Goal: Task Accomplishment & Management: Use online tool/utility

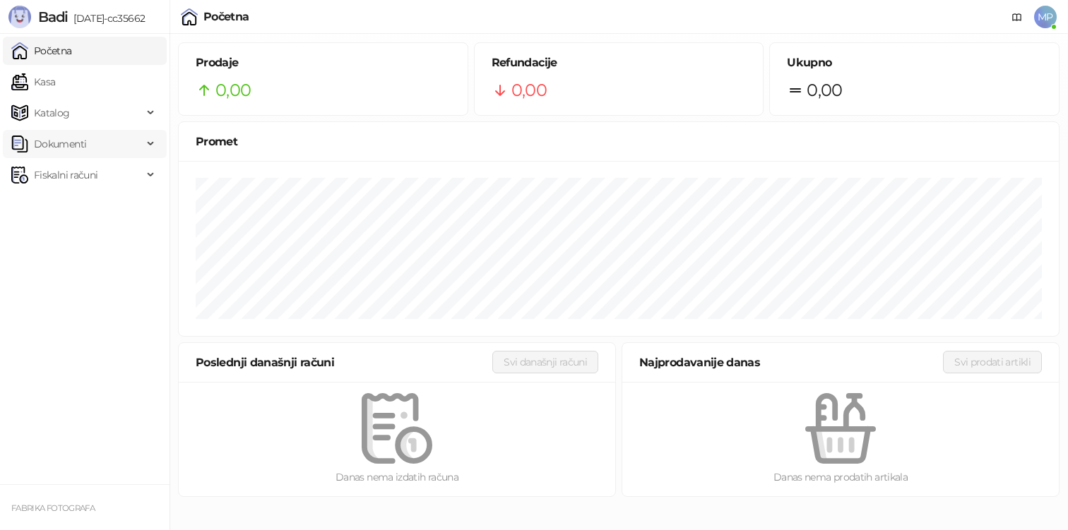
click at [93, 151] on span "Dokumenti" at bounding box center [76, 144] width 131 height 28
click at [90, 179] on link "Ulazni dokumenti" at bounding box center [68, 175] width 103 height 28
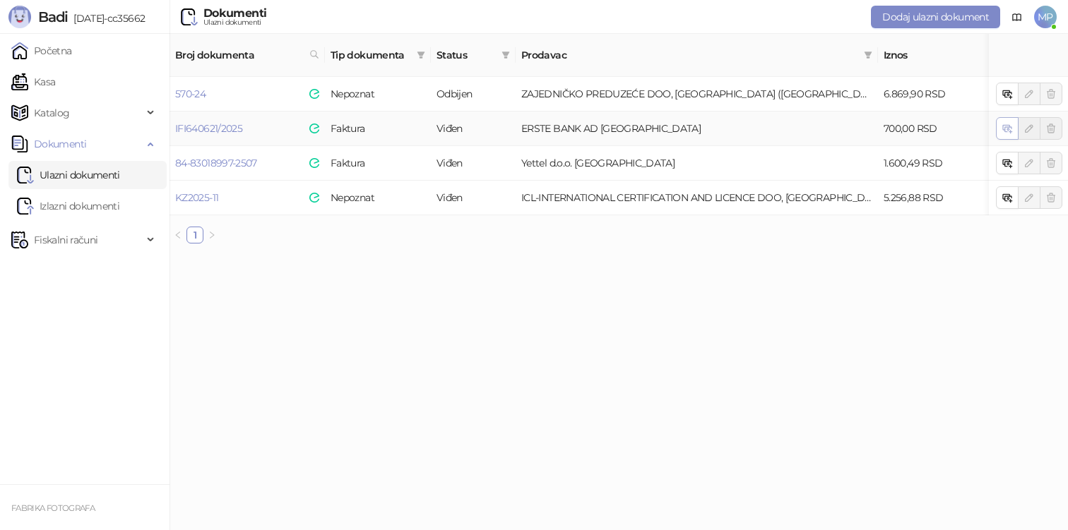
click at [1001, 117] on button "button" at bounding box center [1007, 128] width 23 height 23
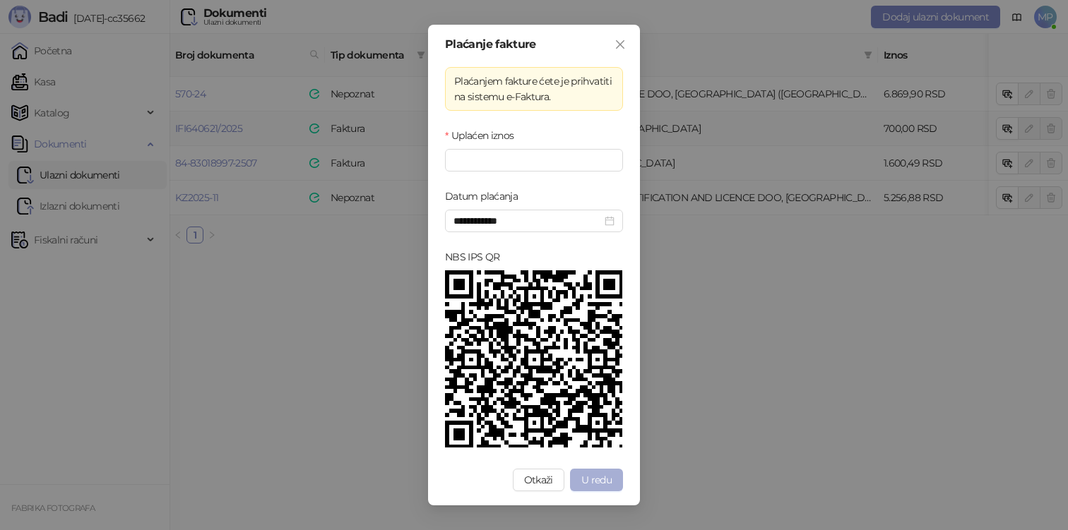
click at [609, 477] on span "U redu" at bounding box center [596, 480] width 30 height 13
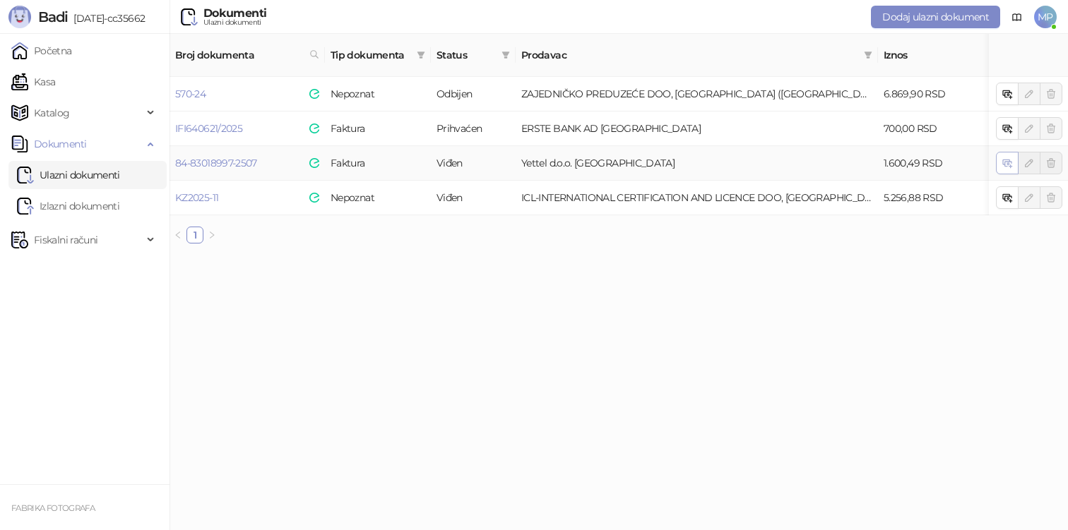
click at [1006, 158] on icon "button" at bounding box center [1007, 163] width 11 height 11
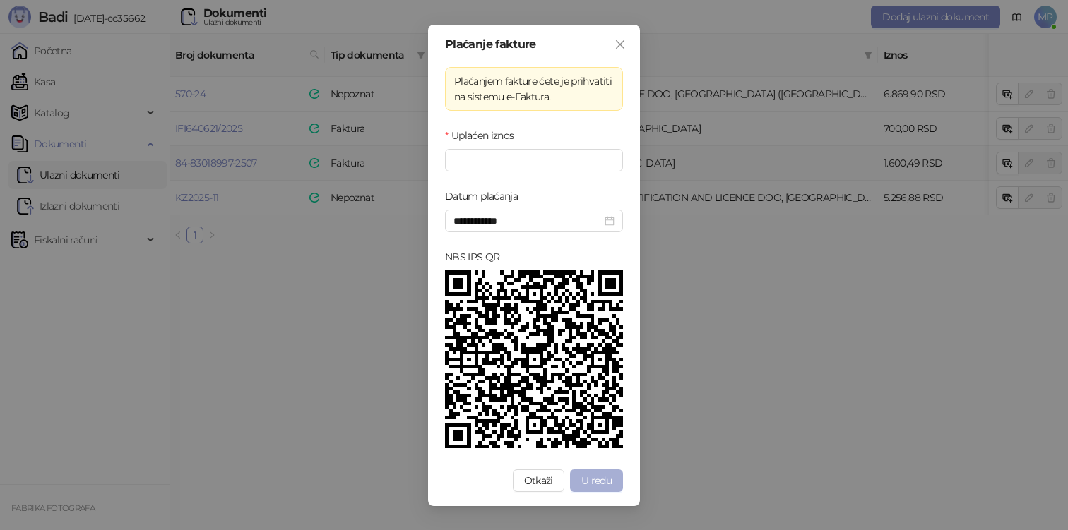
click at [607, 488] on button "U redu" at bounding box center [596, 481] width 53 height 23
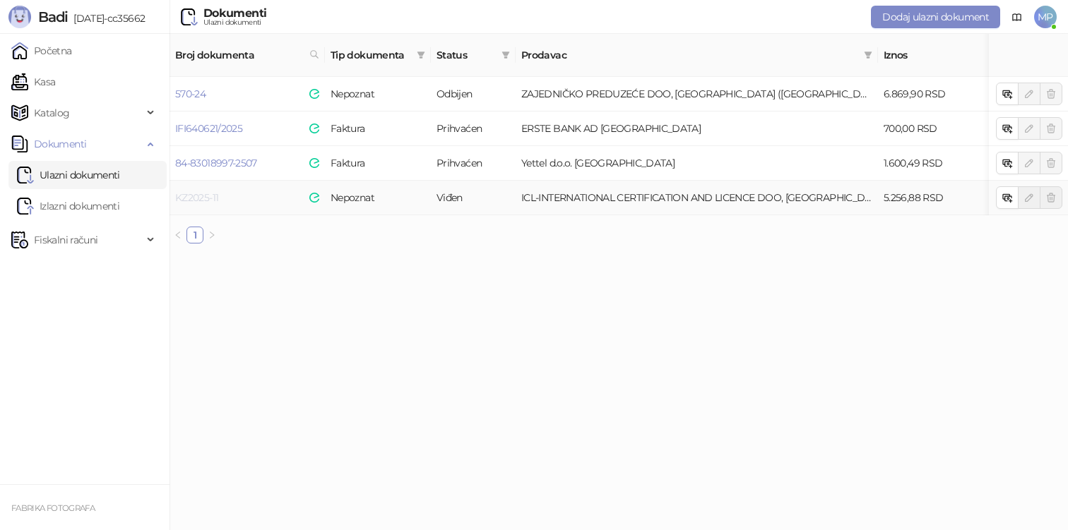
click at [208, 191] on link "KZ2025-11" at bounding box center [196, 197] width 43 height 13
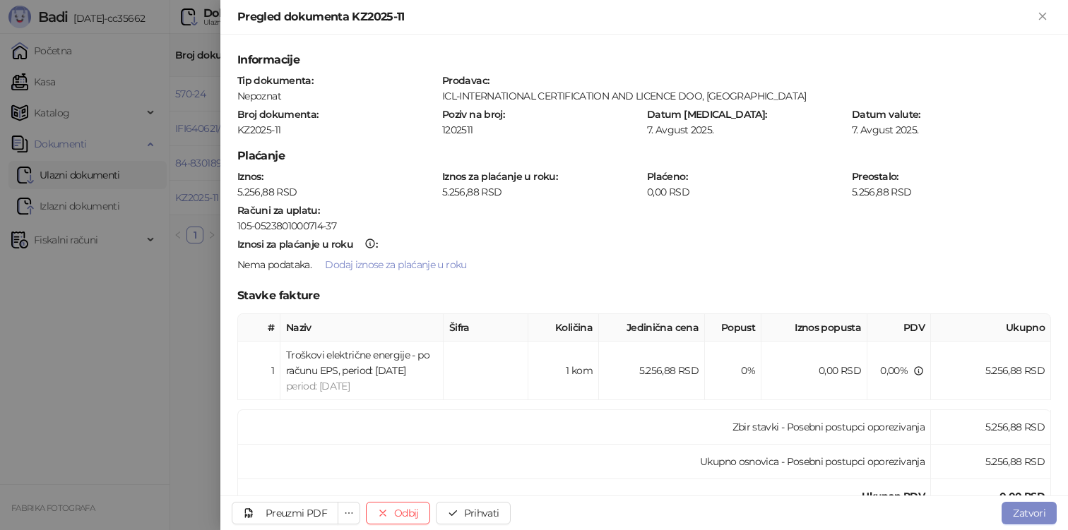
click at [145, 477] on div at bounding box center [534, 265] width 1068 height 530
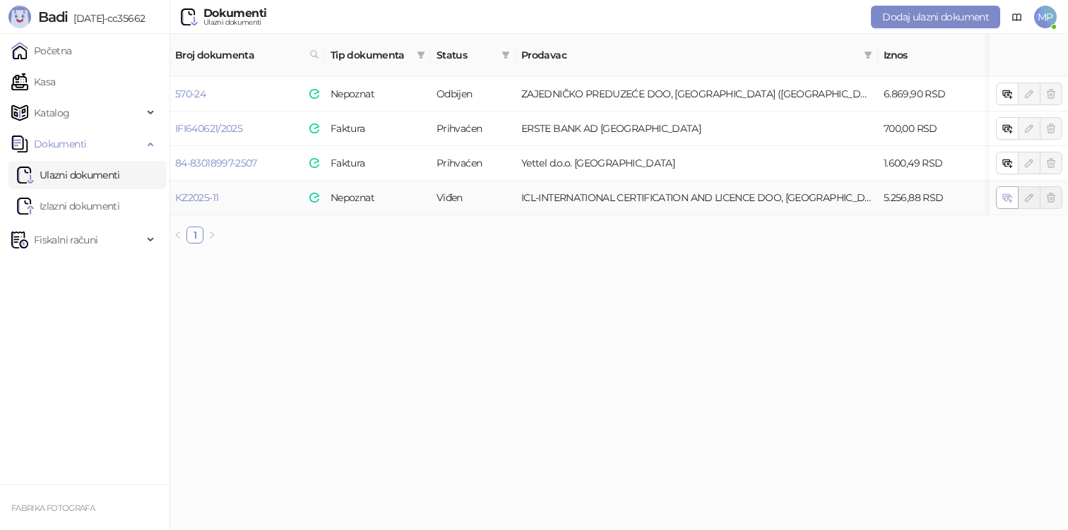
click at [1005, 194] on icon "button" at bounding box center [1006, 196] width 6 height 5
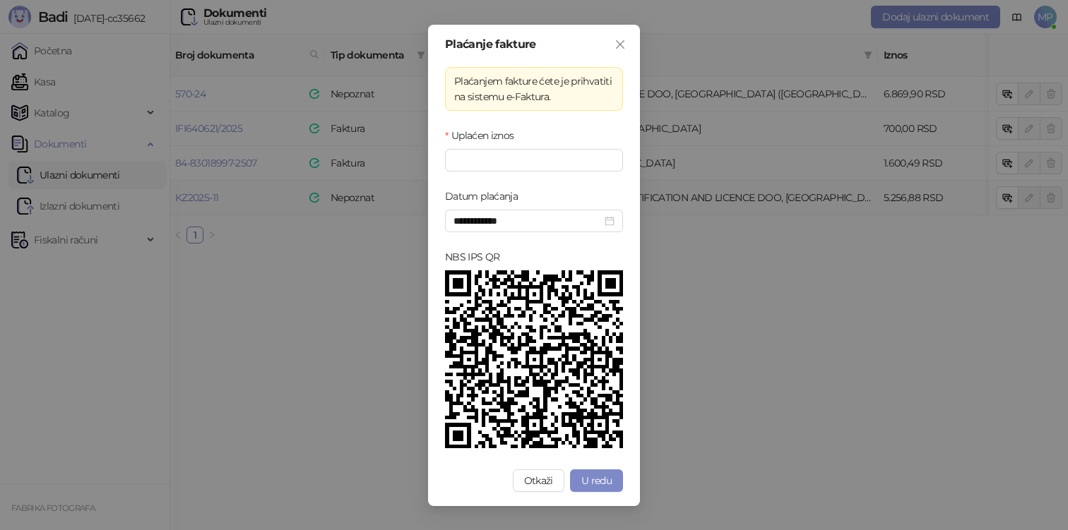
click at [858, 327] on div "**********" at bounding box center [534, 265] width 1068 height 530
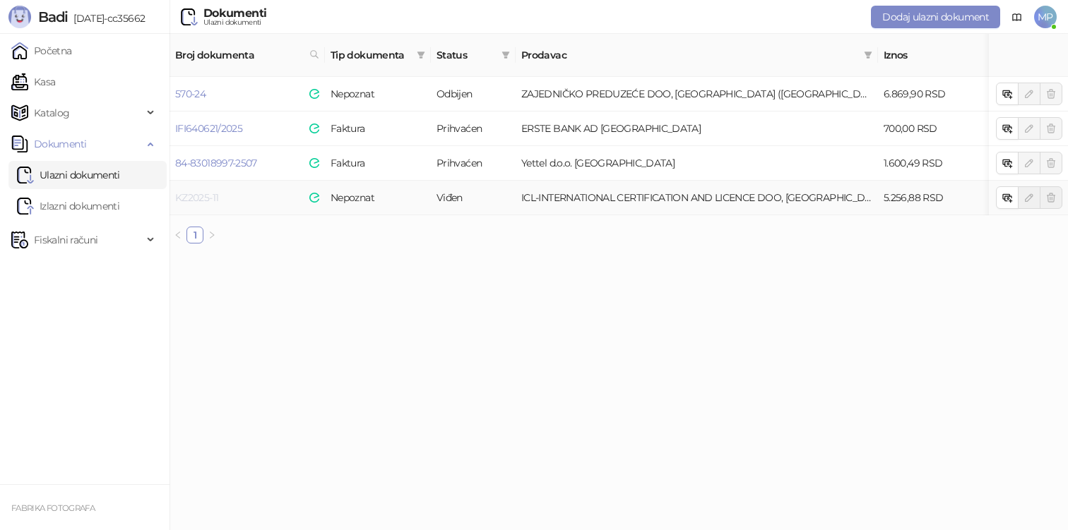
click at [210, 191] on link "KZ2025-11" at bounding box center [196, 197] width 43 height 13
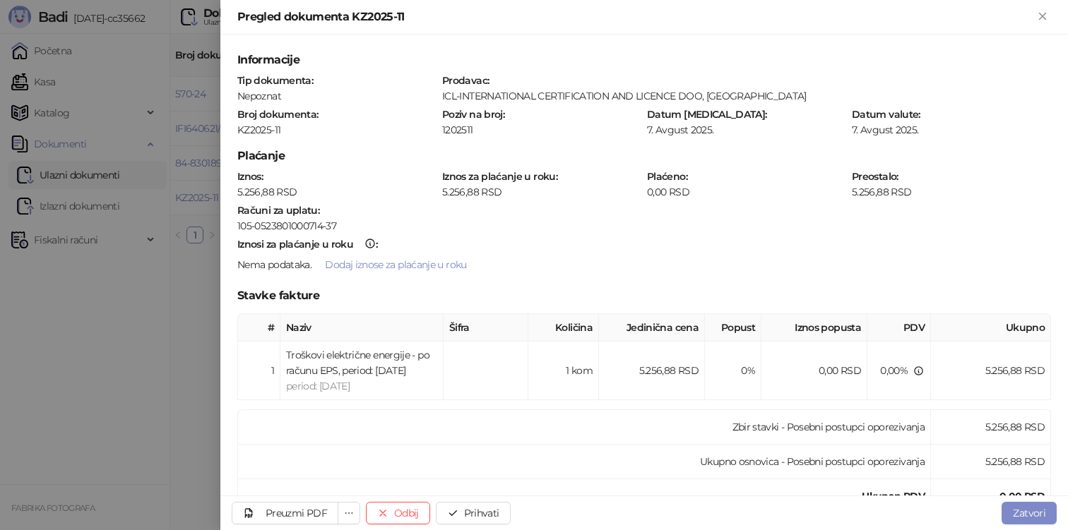
click at [284, 220] on div "105-0523801000714-37" at bounding box center [644, 226] width 814 height 13
copy div "0523801000714"
click at [464, 97] on div "ICL-INTERNATIONAL CERTIFICATION AND LICENCE DOO, [GEOGRAPHIC_DATA]" at bounding box center [745, 96] width 609 height 13
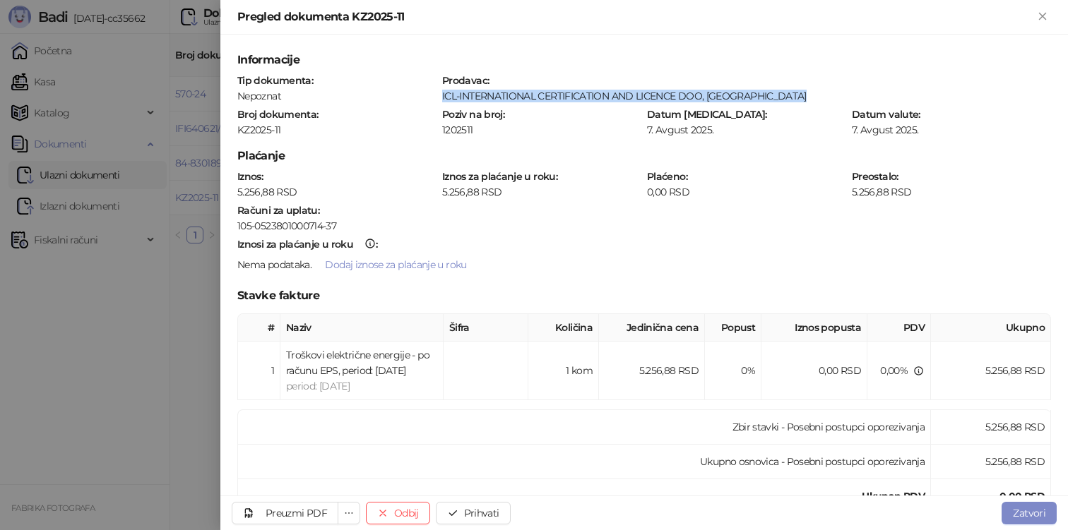
click at [464, 97] on div "ICL-INTERNATIONAL CERTIFICATION AND LICENCE DOO, [GEOGRAPHIC_DATA]" at bounding box center [745, 96] width 609 height 13
copy div "ICL-INTERNATIONAL CERTIFICATION AND LICENCE DOO, [GEOGRAPHIC_DATA]"
click at [460, 130] on div "1202511" at bounding box center [540, 130] width 199 height 13
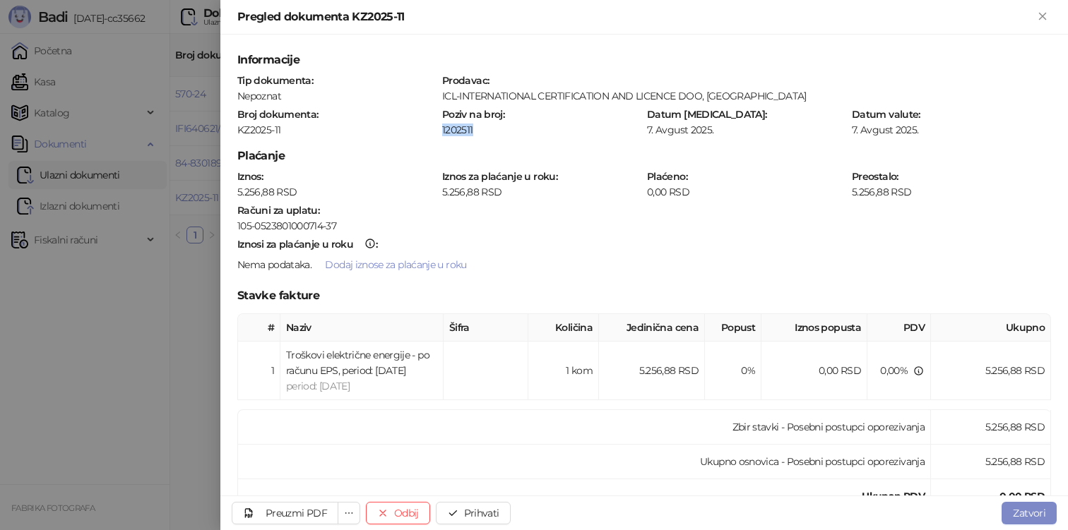
click at [460, 130] on div "1202511" at bounding box center [540, 130] width 199 height 13
copy div "1202511"
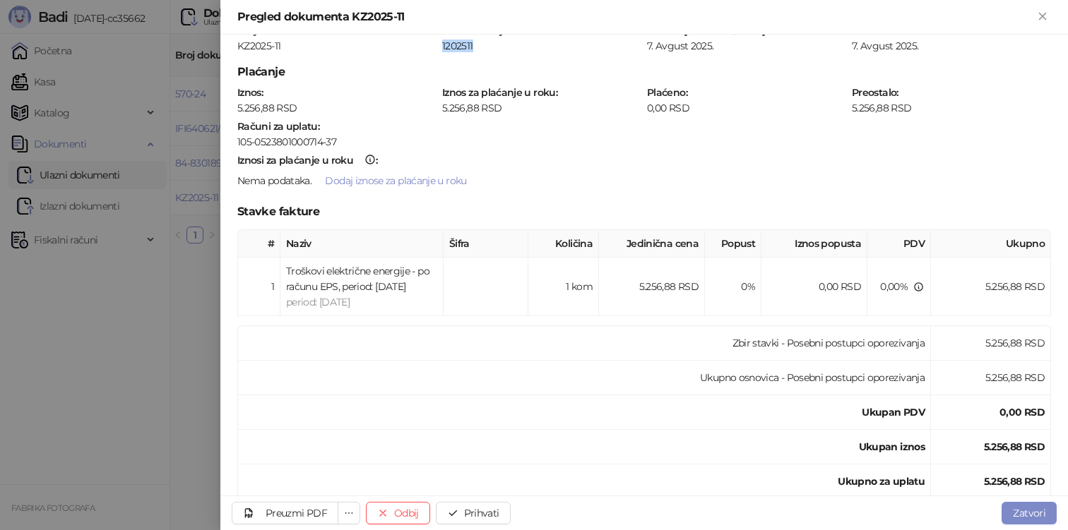
scroll to position [109, 0]
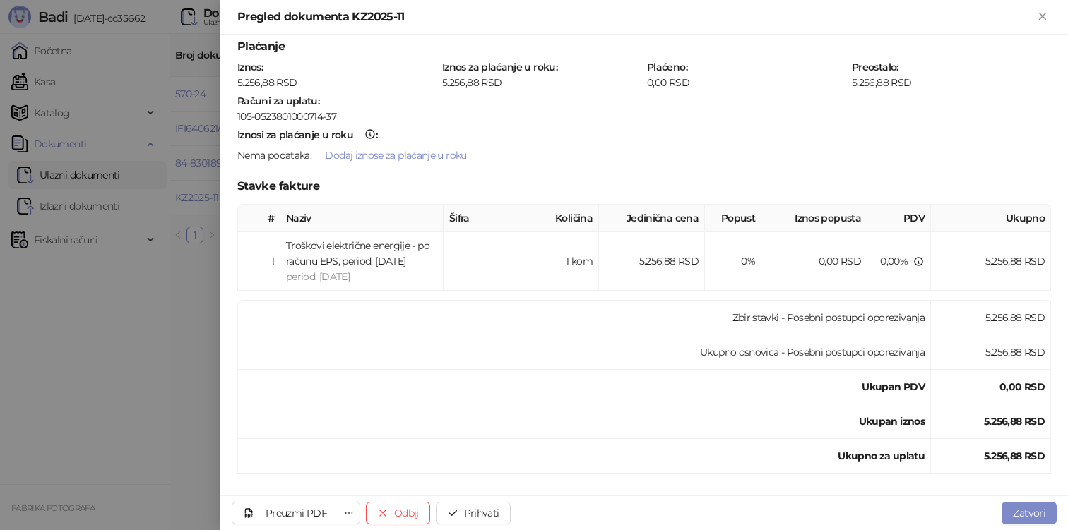
click at [150, 256] on div at bounding box center [534, 265] width 1068 height 530
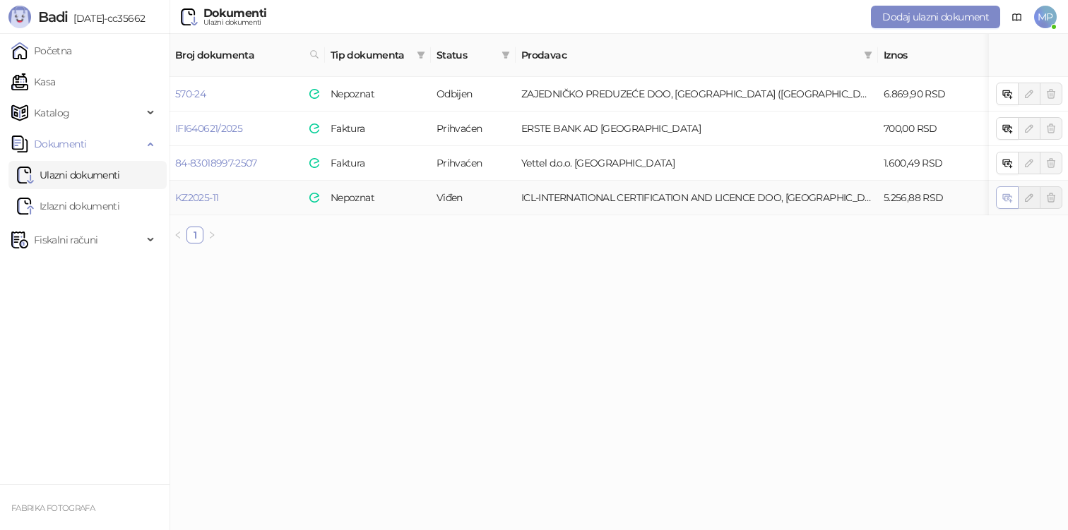
click at [1010, 192] on icon "button" at bounding box center [1007, 197] width 11 height 11
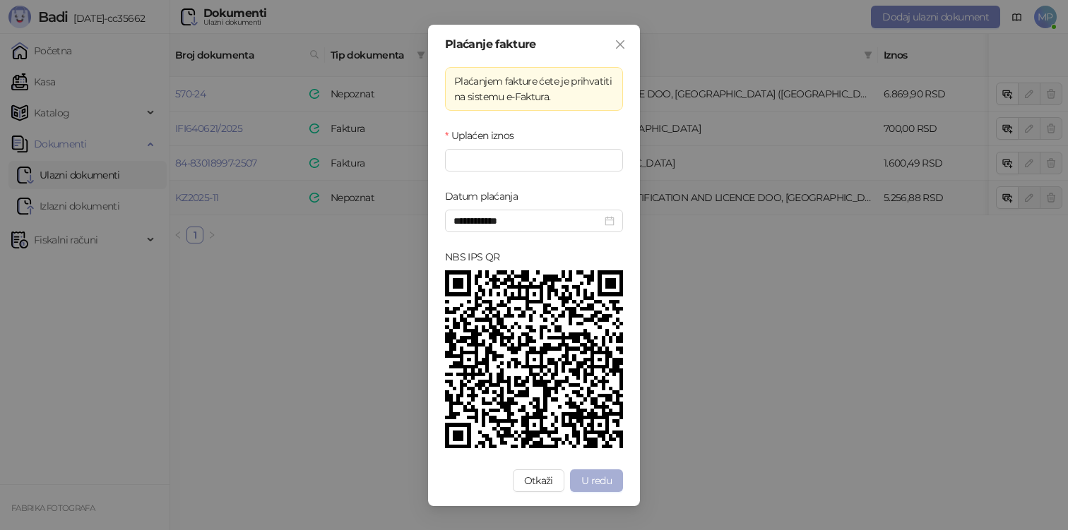
click at [595, 475] on span "U redu" at bounding box center [596, 481] width 30 height 13
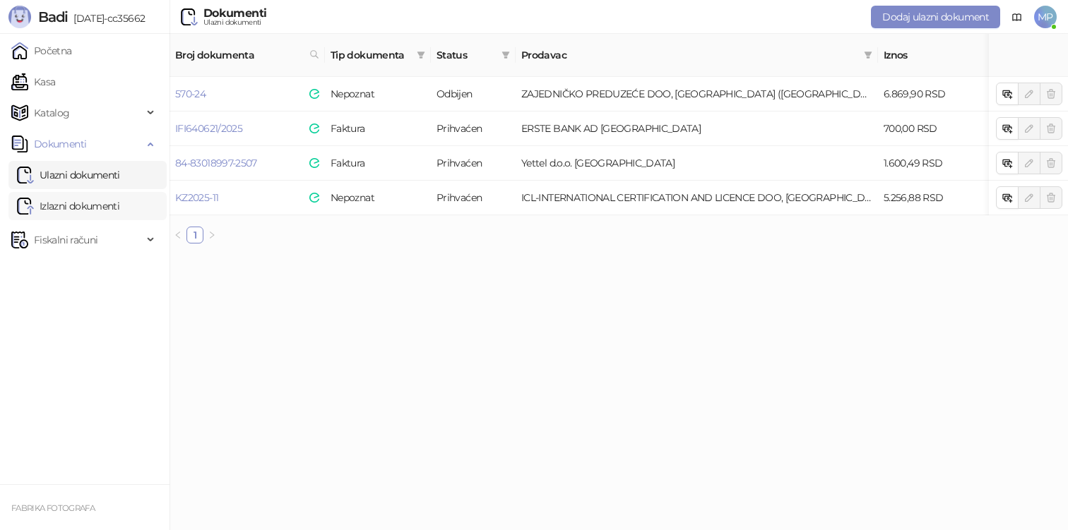
click at [81, 208] on link "Izlazni dokumenti" at bounding box center [68, 206] width 102 height 28
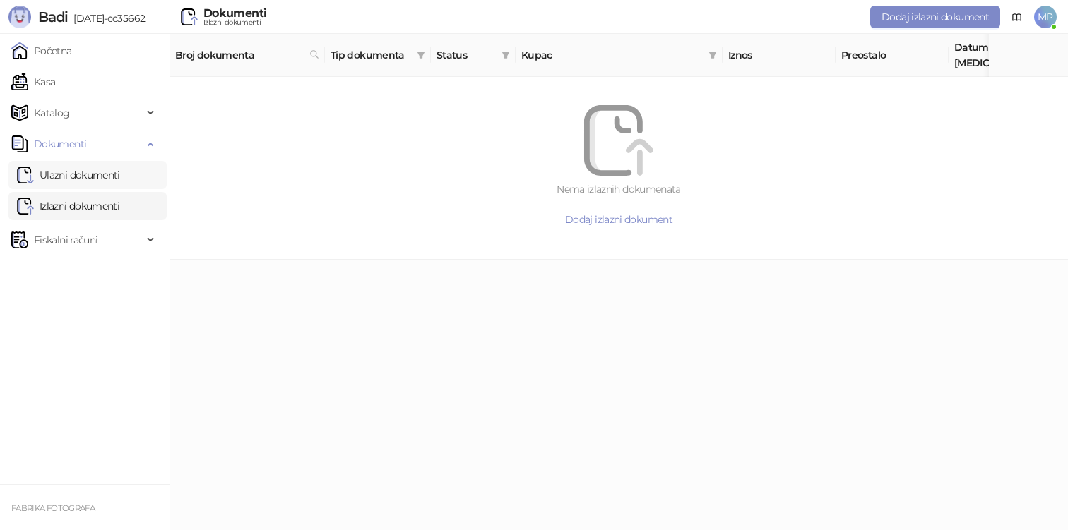
click at [94, 185] on link "Ulazni dokumenti" at bounding box center [68, 175] width 103 height 28
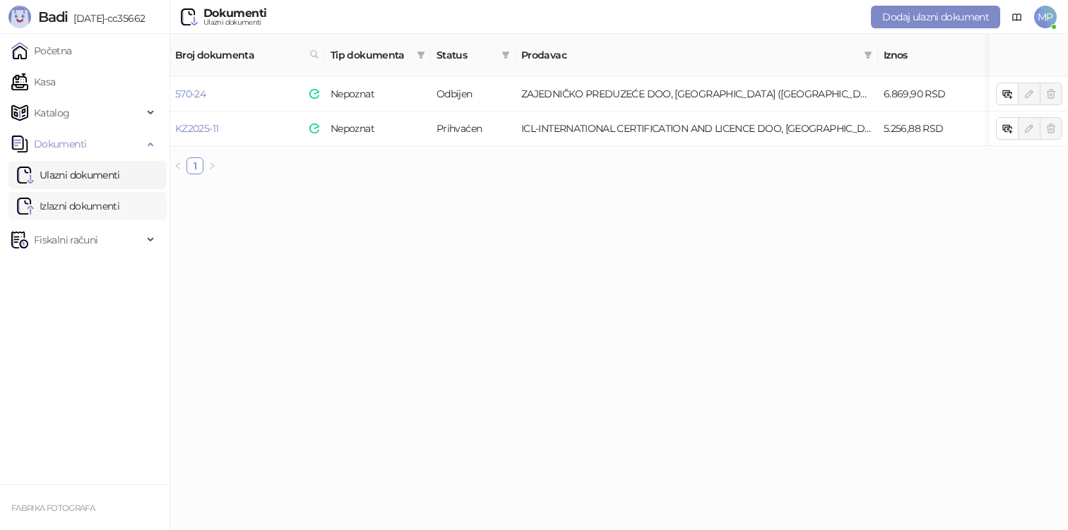
click at [90, 209] on link "Izlazni dokumenti" at bounding box center [68, 206] width 102 height 28
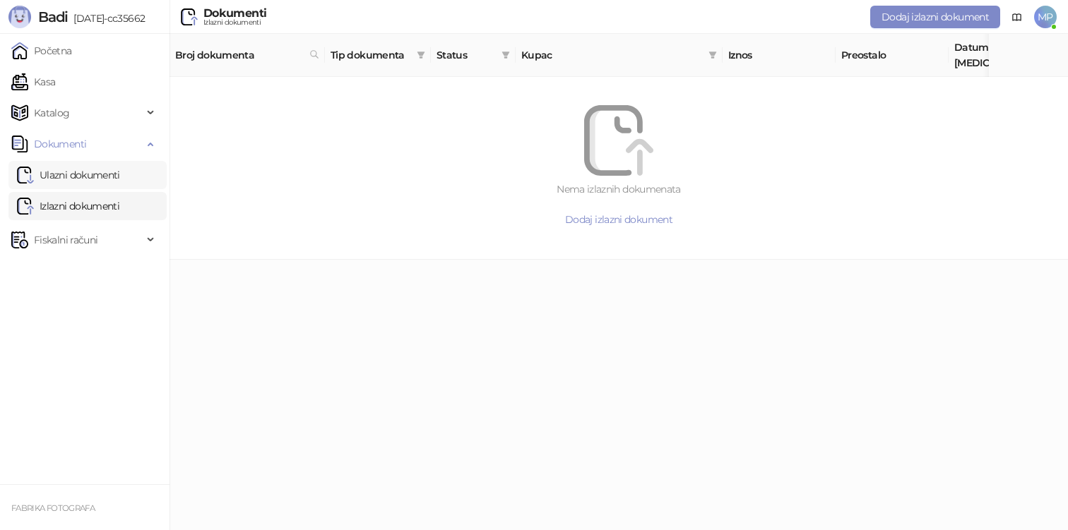
click at [96, 175] on link "Ulazni dokumenti" at bounding box center [68, 175] width 103 height 28
